Goal: Check status: Check status

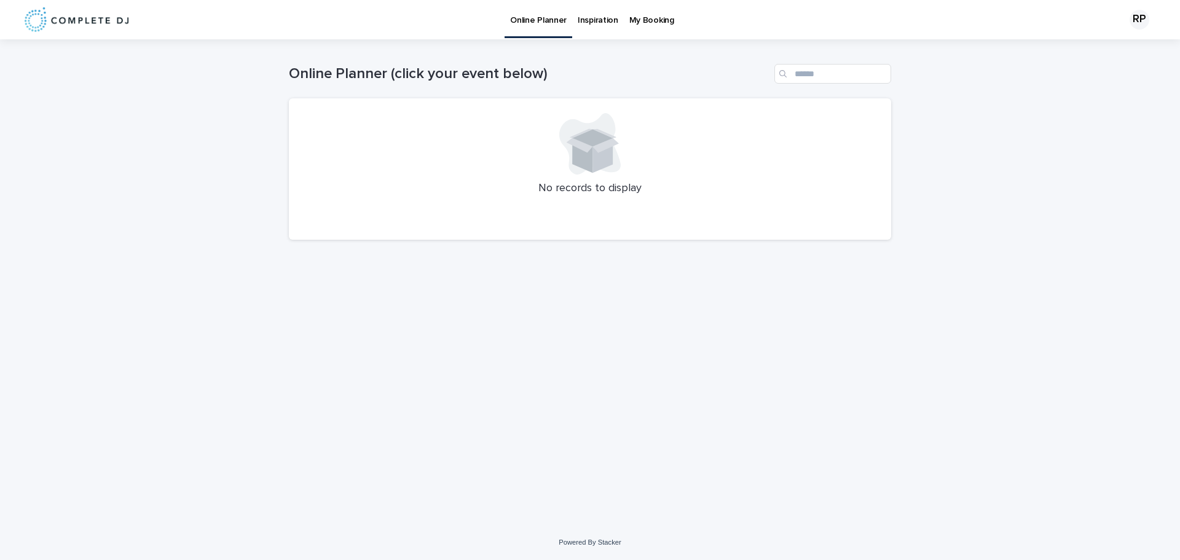
click at [649, 20] on p "My Booking" at bounding box center [651, 13] width 45 height 26
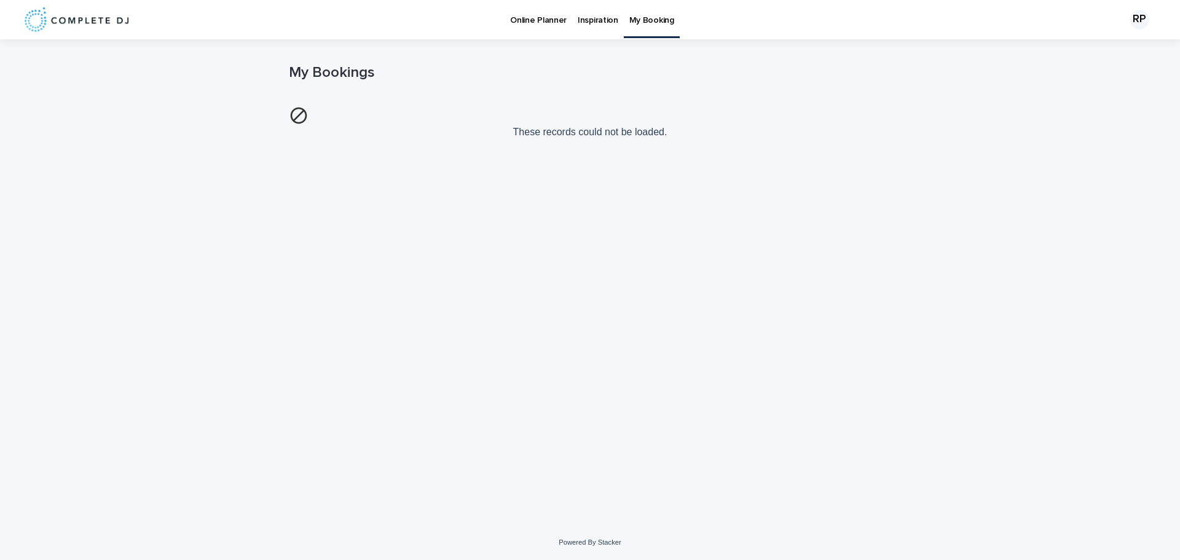
click at [535, 24] on p "Online Planner" at bounding box center [538, 13] width 57 height 26
